Goal: Go to known website: Access a specific website the user already knows

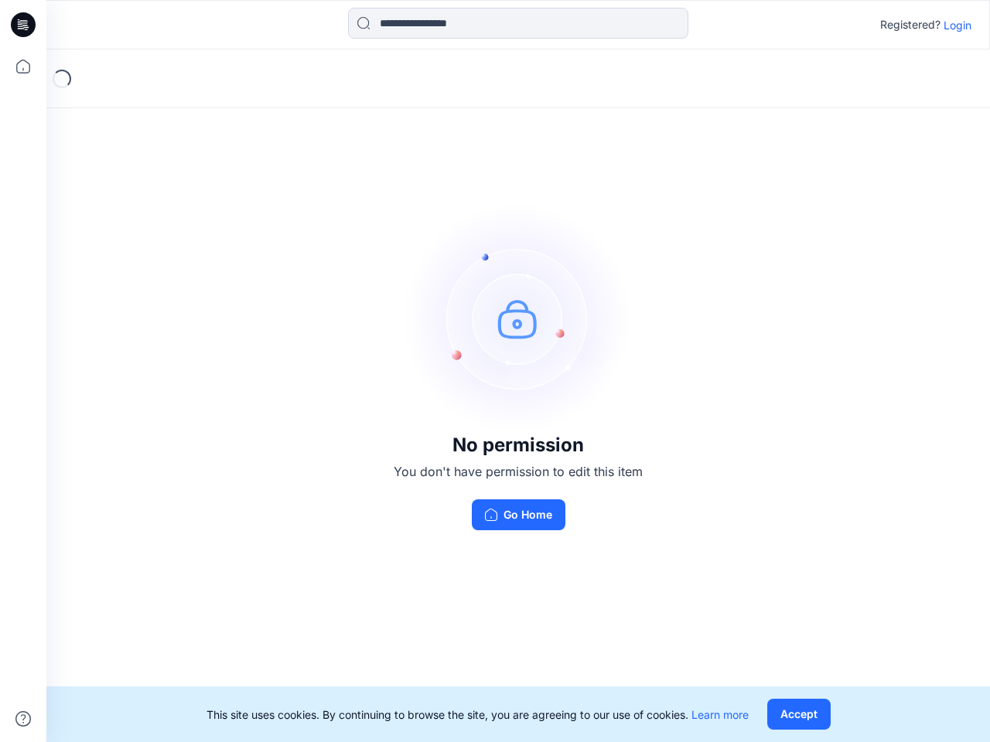
click at [495, 371] on img at bounding box center [518, 319] width 232 height 232
click at [24, 25] on icon at bounding box center [25, 25] width 6 height 1
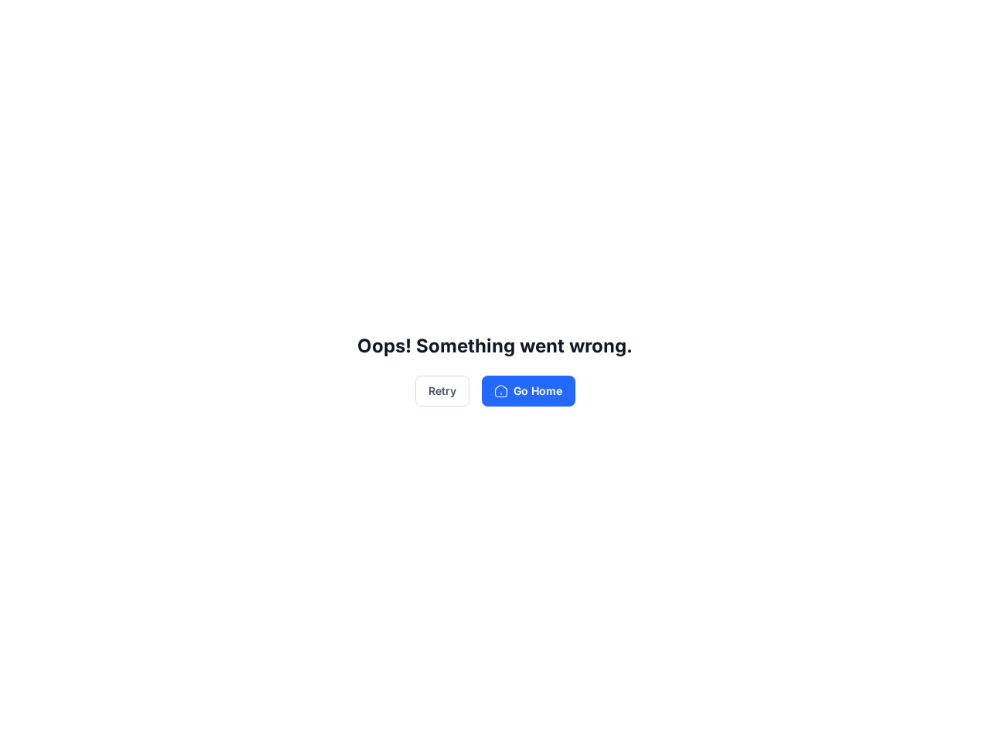
click at [23, 66] on div "Oops! Something went wrong. Retry Go Home" at bounding box center [495, 371] width 990 height 742
click at [23, 719] on div "Oops! Something went wrong. Retry Go Home" at bounding box center [495, 371] width 990 height 742
click at [518, 23] on div "Oops! Something went wrong. Retry Go Home" at bounding box center [495, 371] width 990 height 742
click at [957, 25] on div "Oops! Something went wrong. Retry Go Home" at bounding box center [495, 371] width 990 height 742
click at [798, 714] on div "Oops! Something went wrong. Retry Go Home" at bounding box center [495, 371] width 990 height 742
